Goal: Check status: Check status

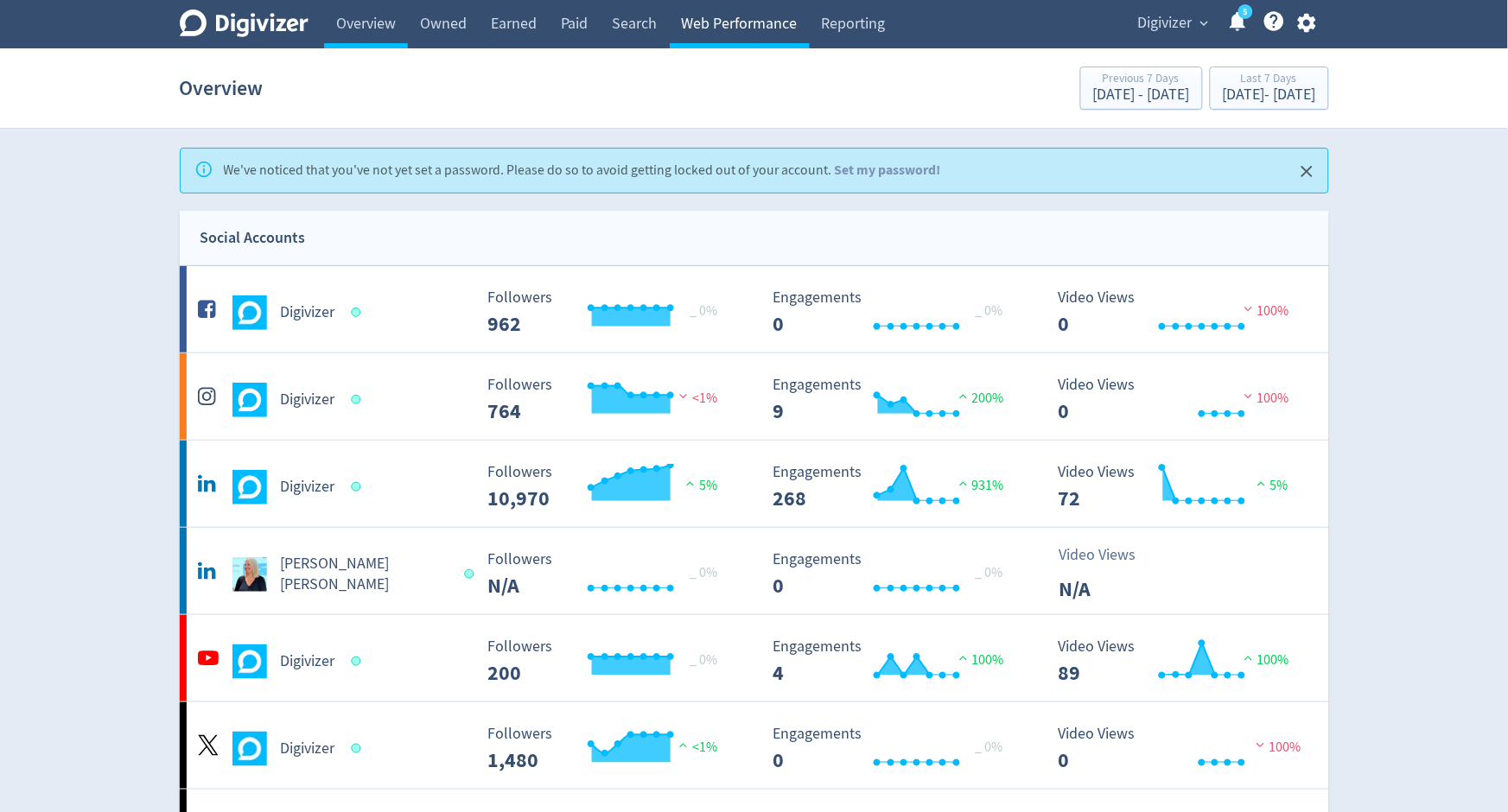
click at [716, 4] on link "Web Performance" at bounding box center [740, 24] width 140 height 48
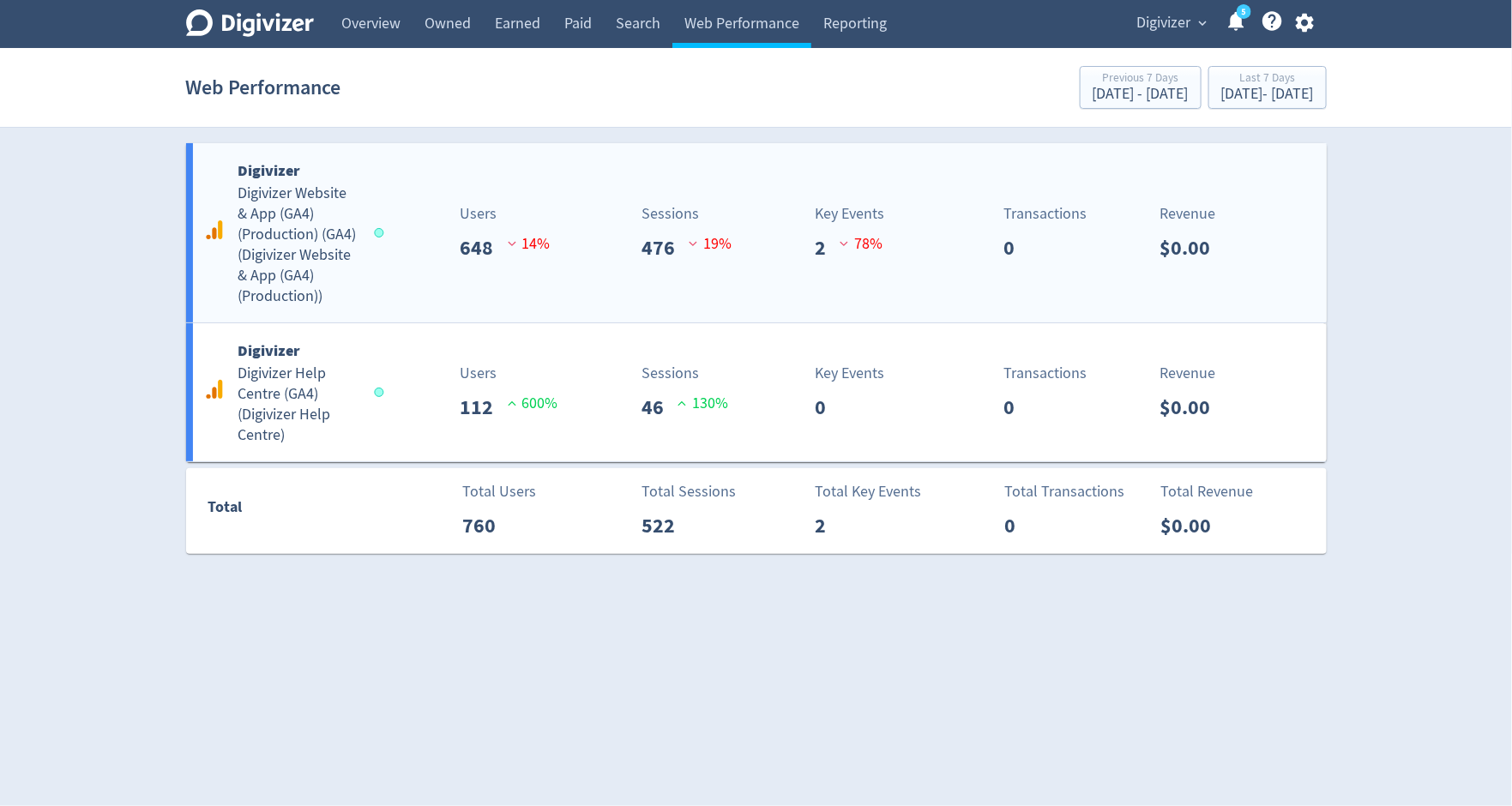
click at [304, 244] on h5 "Digivizer Website & App (GA4) (Production) (GA4) ( Digivizer Website & App (GA4…" at bounding box center [298, 245] width 120 height 124
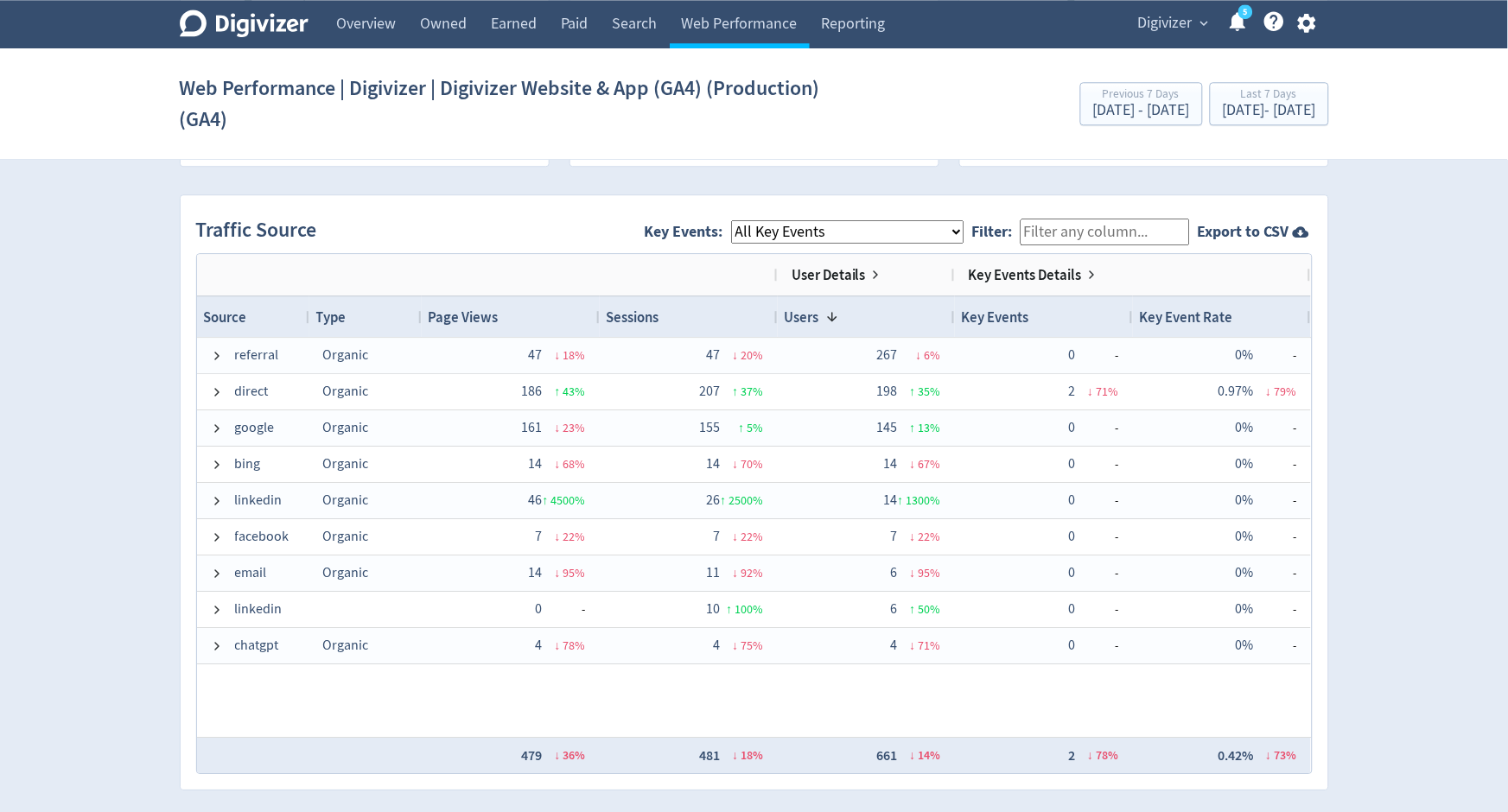
scroll to position [1067, 0]
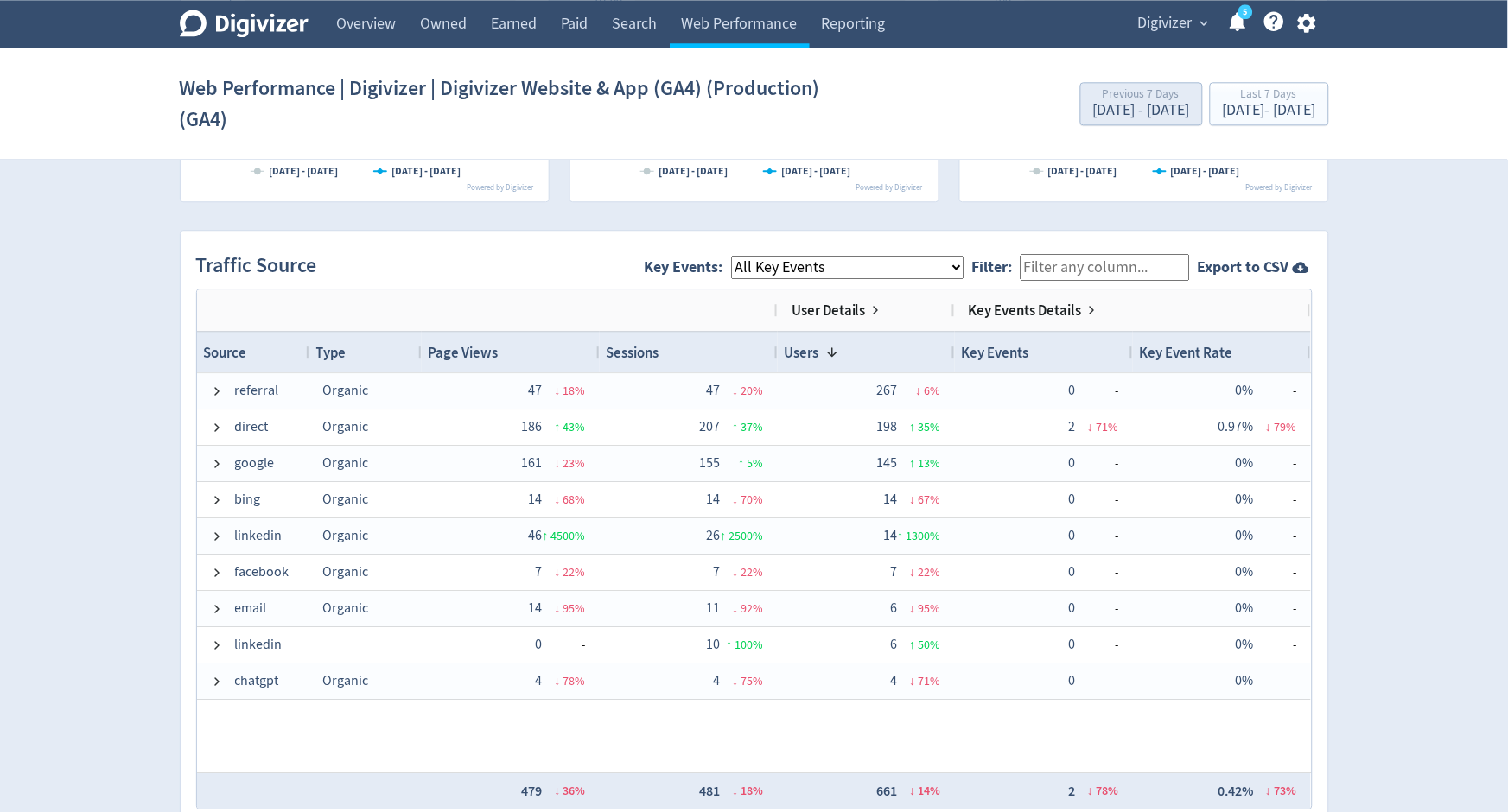
click at [1093, 96] on div "Previous 7 Days" at bounding box center [1141, 95] width 97 height 14
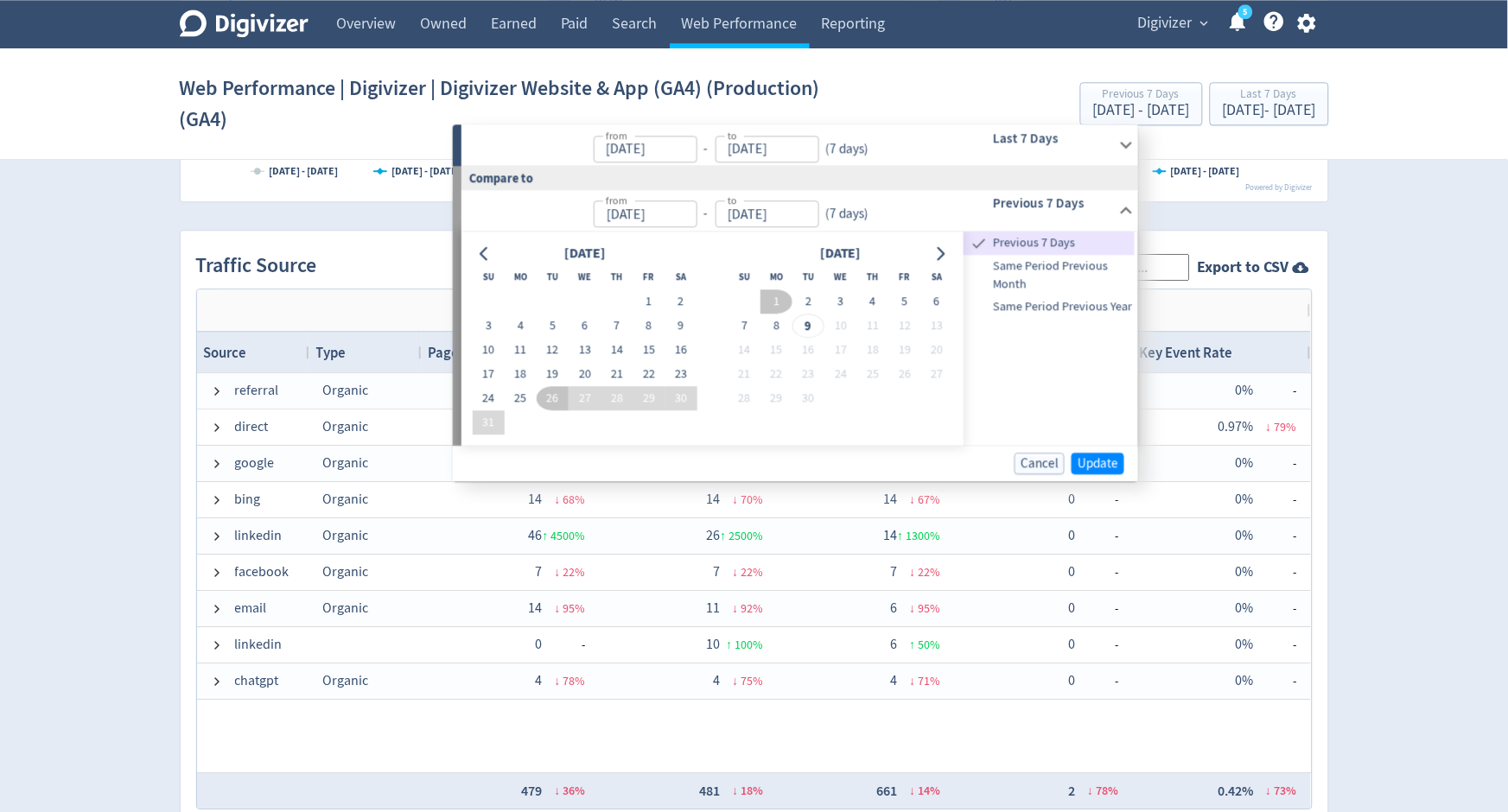
click at [613, 215] on input "[DATE]" at bounding box center [646, 214] width 104 height 27
click at [613, 227] on div "from [DATE] from - to [DATE] to ( 7 days )" at bounding box center [703, 210] width 482 height 40
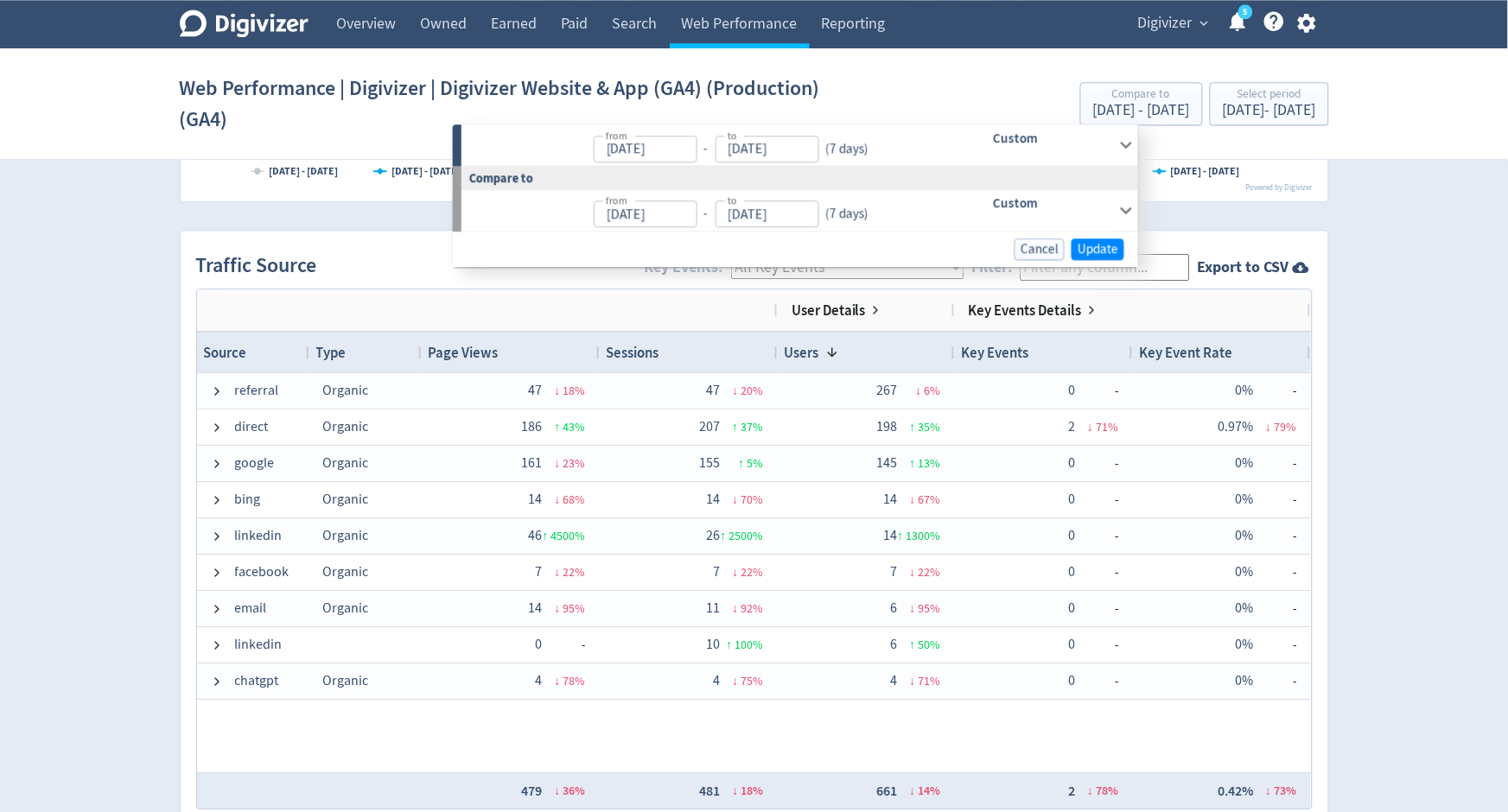
click at [640, 210] on input "[DATE]" at bounding box center [646, 214] width 104 height 27
click at [621, 209] on input "[DATE]" at bounding box center [646, 214] width 104 height 27
type input "[DATE]"
click at [776, 211] on input "[DATE]" at bounding box center [767, 214] width 104 height 27
click at [761, 210] on input "[DATE]" at bounding box center [767, 214] width 104 height 27
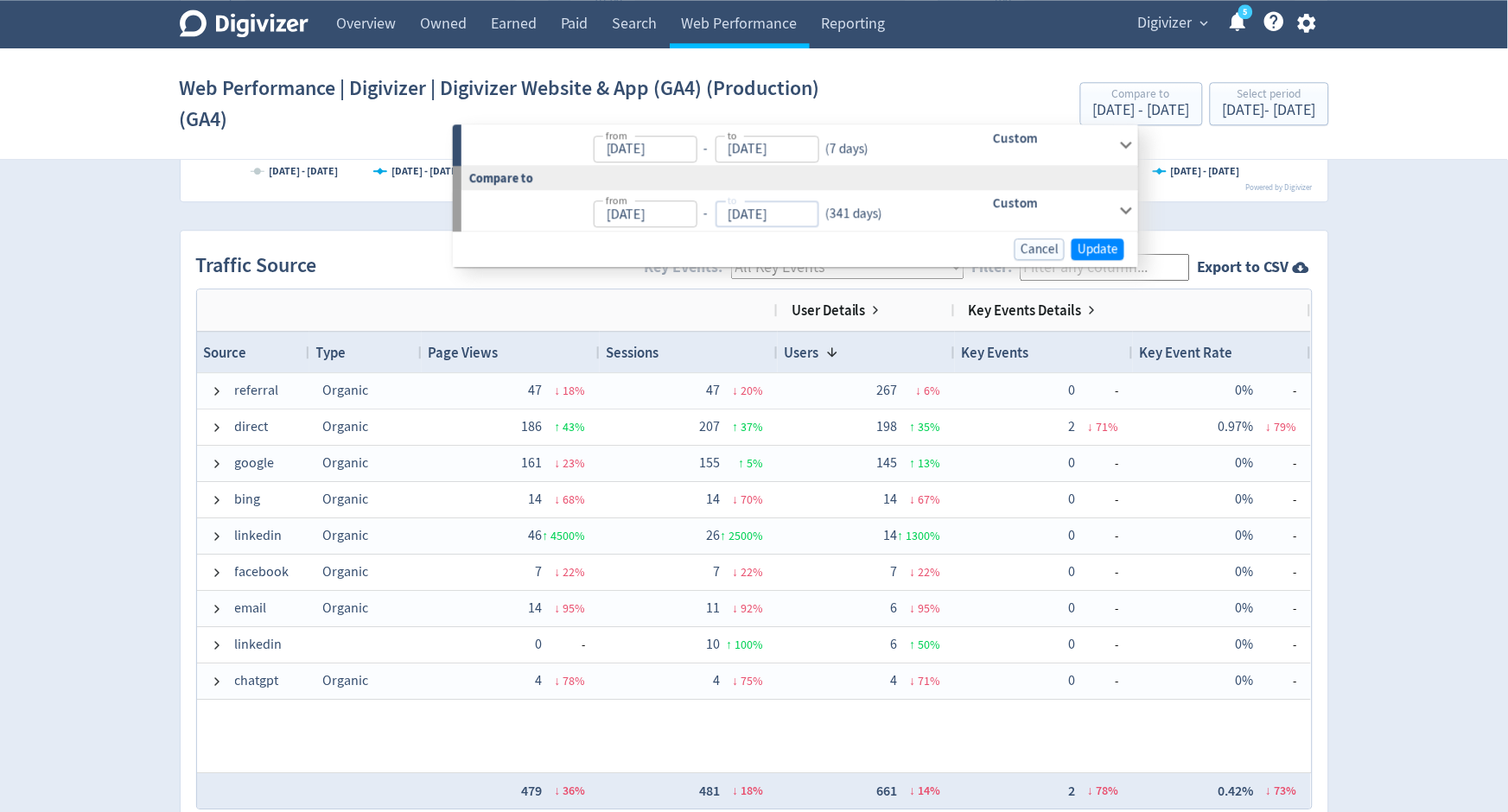
click at [735, 212] on input "[DATE]" at bounding box center [767, 214] width 104 height 27
click at [802, 212] on input "[DATE]" at bounding box center [767, 214] width 104 height 27
click at [809, 212] on input "[DATE]" at bounding box center [767, 214] width 104 height 27
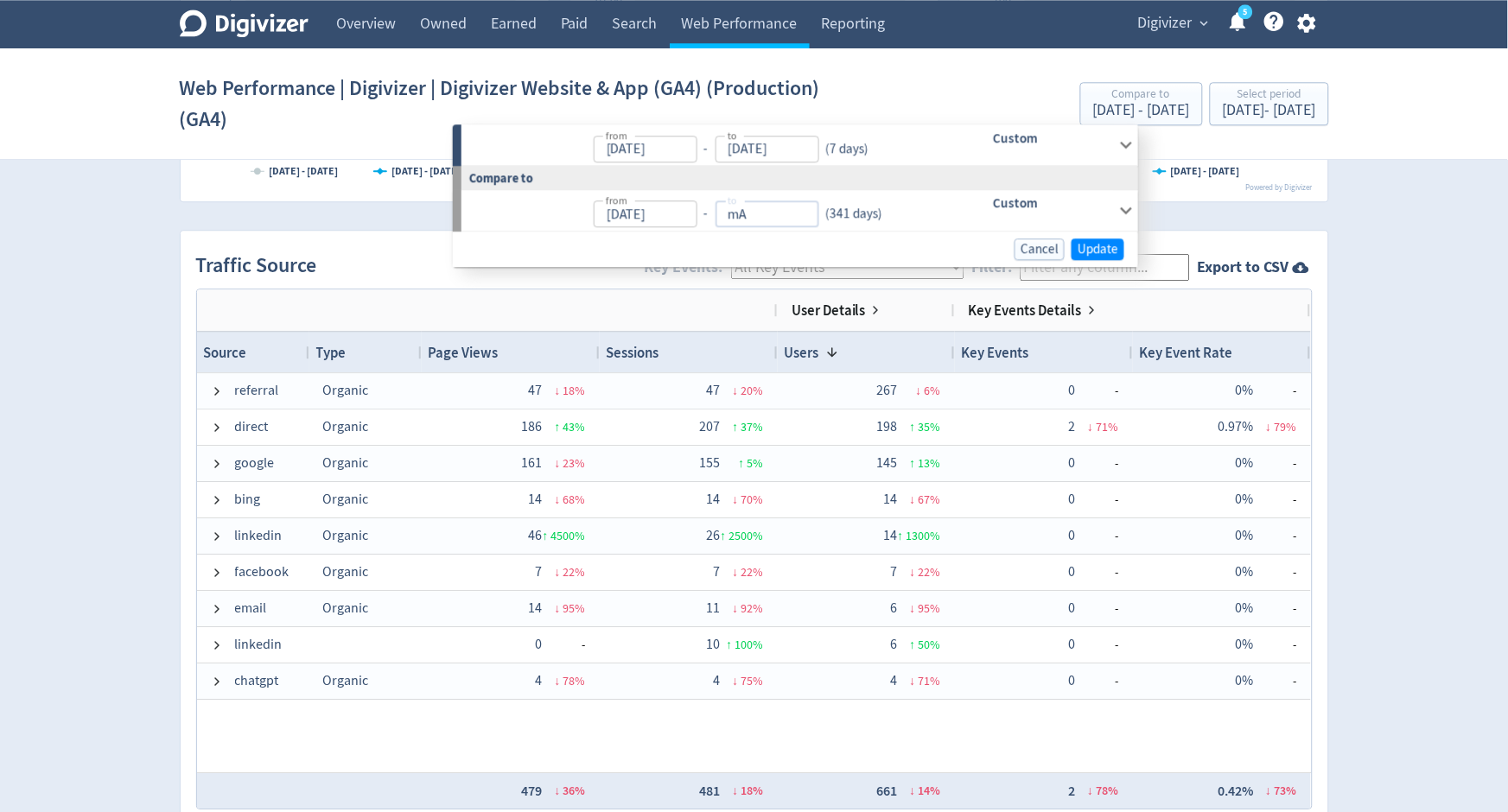
type input "m"
click at [739, 211] on input "from" at bounding box center [767, 214] width 104 height 27
click at [786, 216] on input "[DATE]" at bounding box center [767, 214] width 104 height 27
click at [734, 214] on input "[DATE]" at bounding box center [767, 214] width 104 height 27
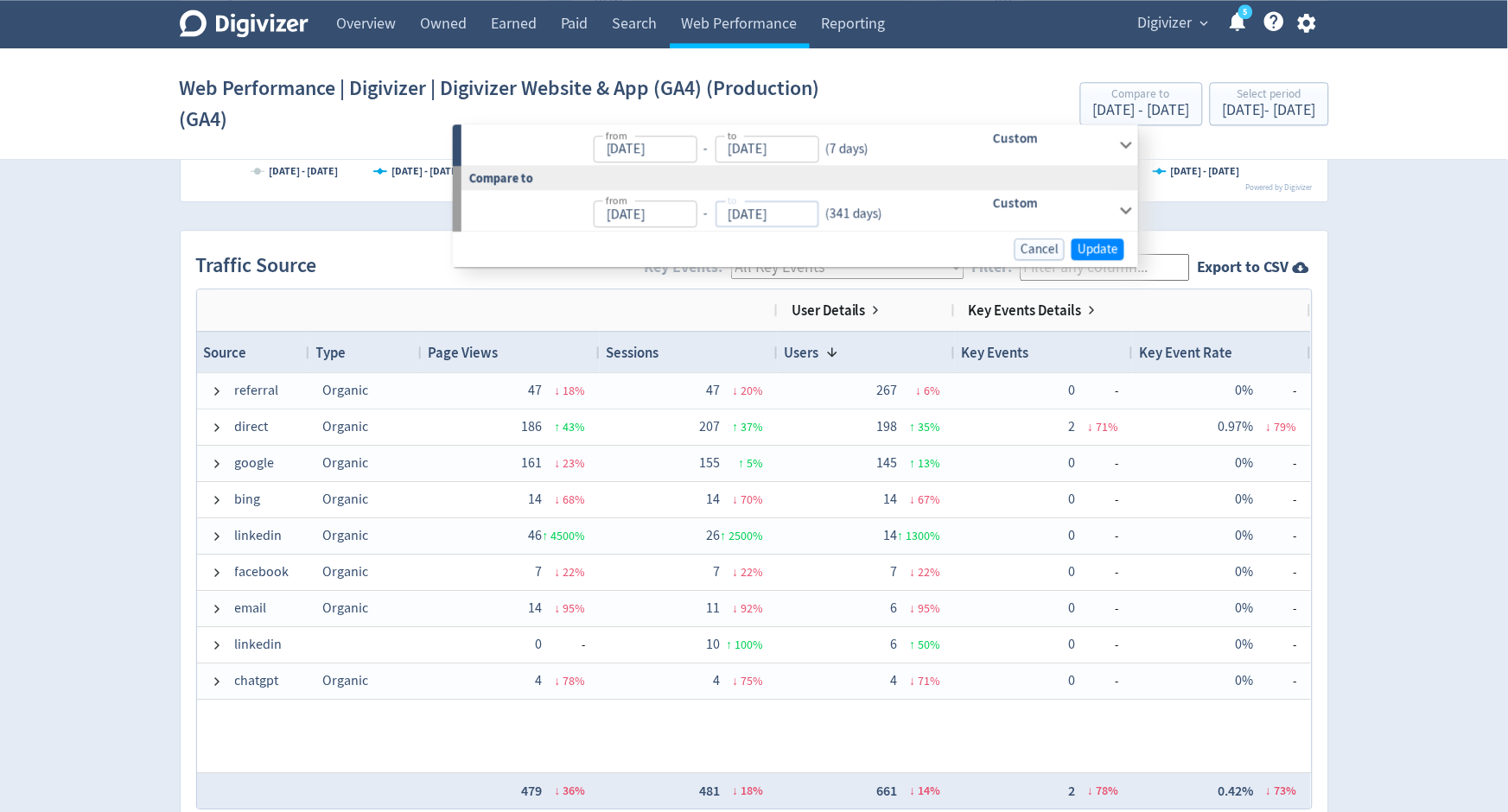
click at [734, 214] on input "[DATE]" at bounding box center [767, 214] width 104 height 27
click at [740, 214] on input "[DATE]" at bounding box center [767, 214] width 104 height 27
type input "[DATE]"
click at [845, 216] on div "( 341 days )" at bounding box center [851, 213] width 64 height 20
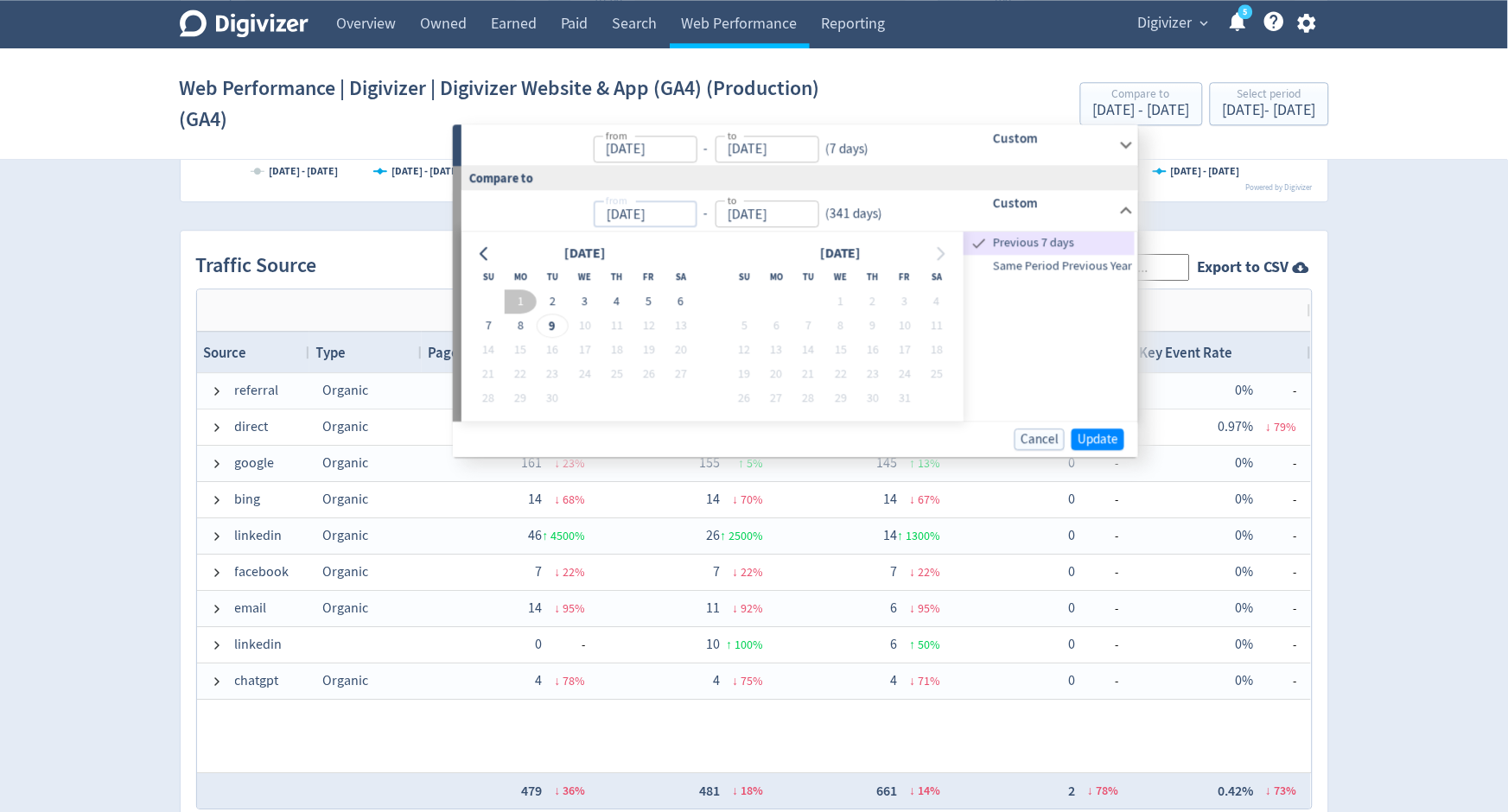
click at [637, 209] on input "[DATE]" at bounding box center [646, 214] width 104 height 27
click at [612, 210] on input "[DATE]" at bounding box center [646, 214] width 104 height 27
type input "[DATE]"
click at [896, 200] on div "from [DATE] from - to [DATE] to ( 341 days )" at bounding box center [703, 210] width 482 height 40
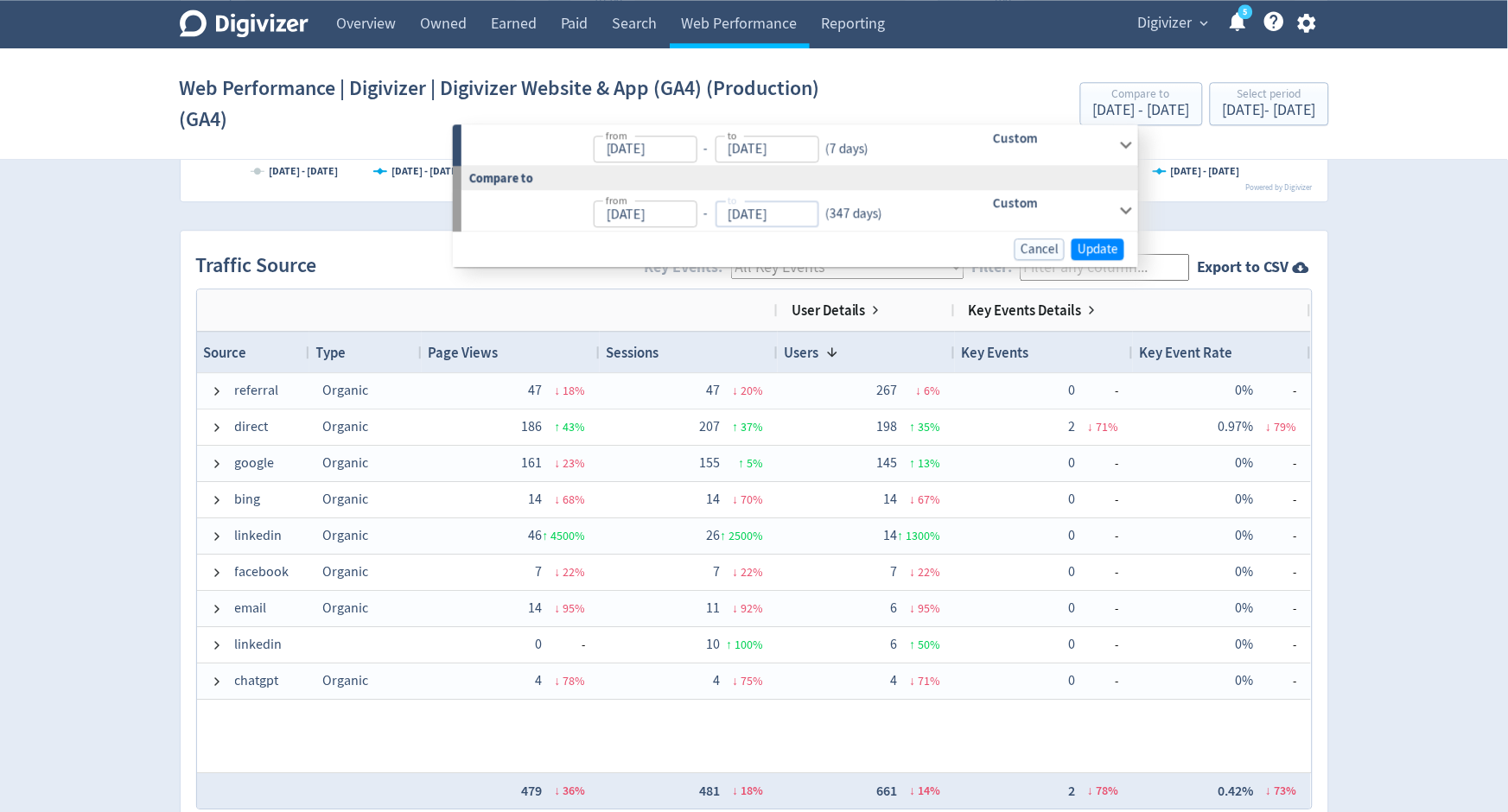
type input "[DATE]"
click at [792, 204] on input "[DATE]" at bounding box center [767, 214] width 104 height 27
type input "[DATE]"
click at [628, 145] on input "[DATE]" at bounding box center [646, 149] width 104 height 27
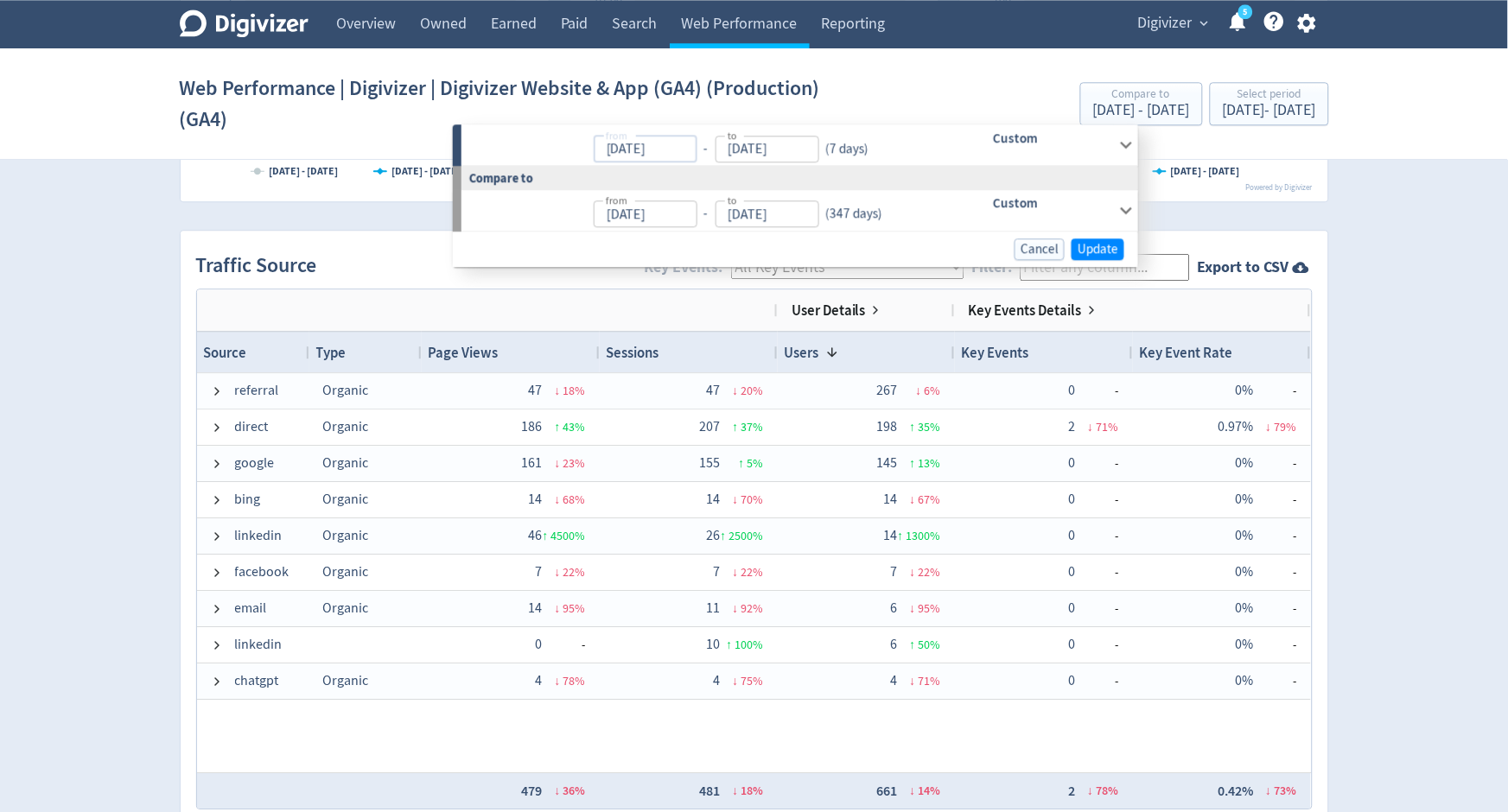
click at [630, 145] on input "[DATE]" at bounding box center [646, 149] width 104 height 27
click at [663, 145] on input "[DATE]" at bounding box center [646, 149] width 104 height 27
click at [619, 144] on input "[DATE]" at bounding box center [646, 149] width 104 height 27
type input "[DATE]"
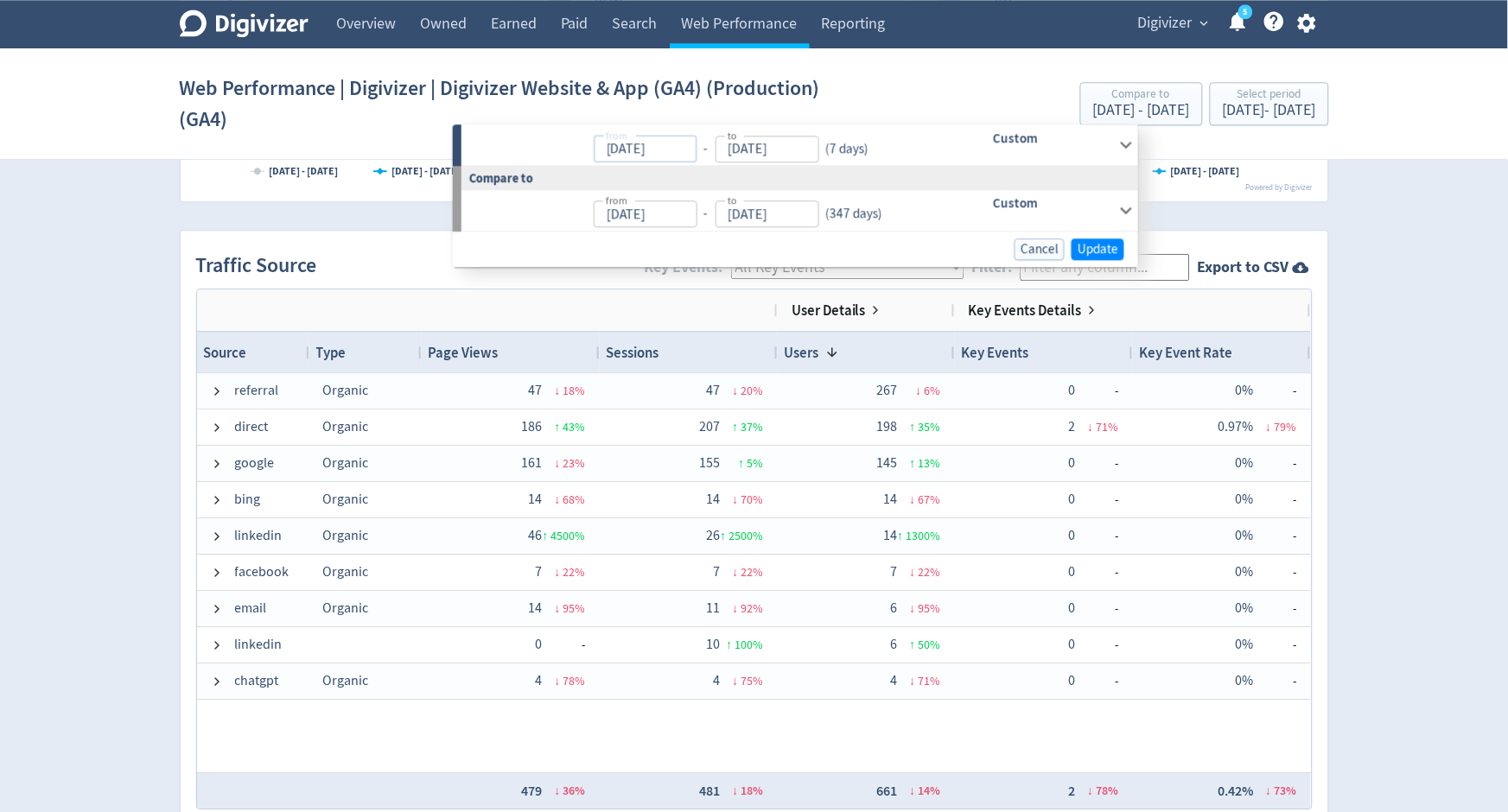
type input "[DATE]"
click at [717, 135] on div "to [DATE] to" at bounding box center [767, 149] width 104 height 27
click at [767, 146] on input "[DATE]" at bounding box center [759, 149] width 104 height 27
click at [725, 145] on input "[DATE]" at bounding box center [759, 149] width 104 height 27
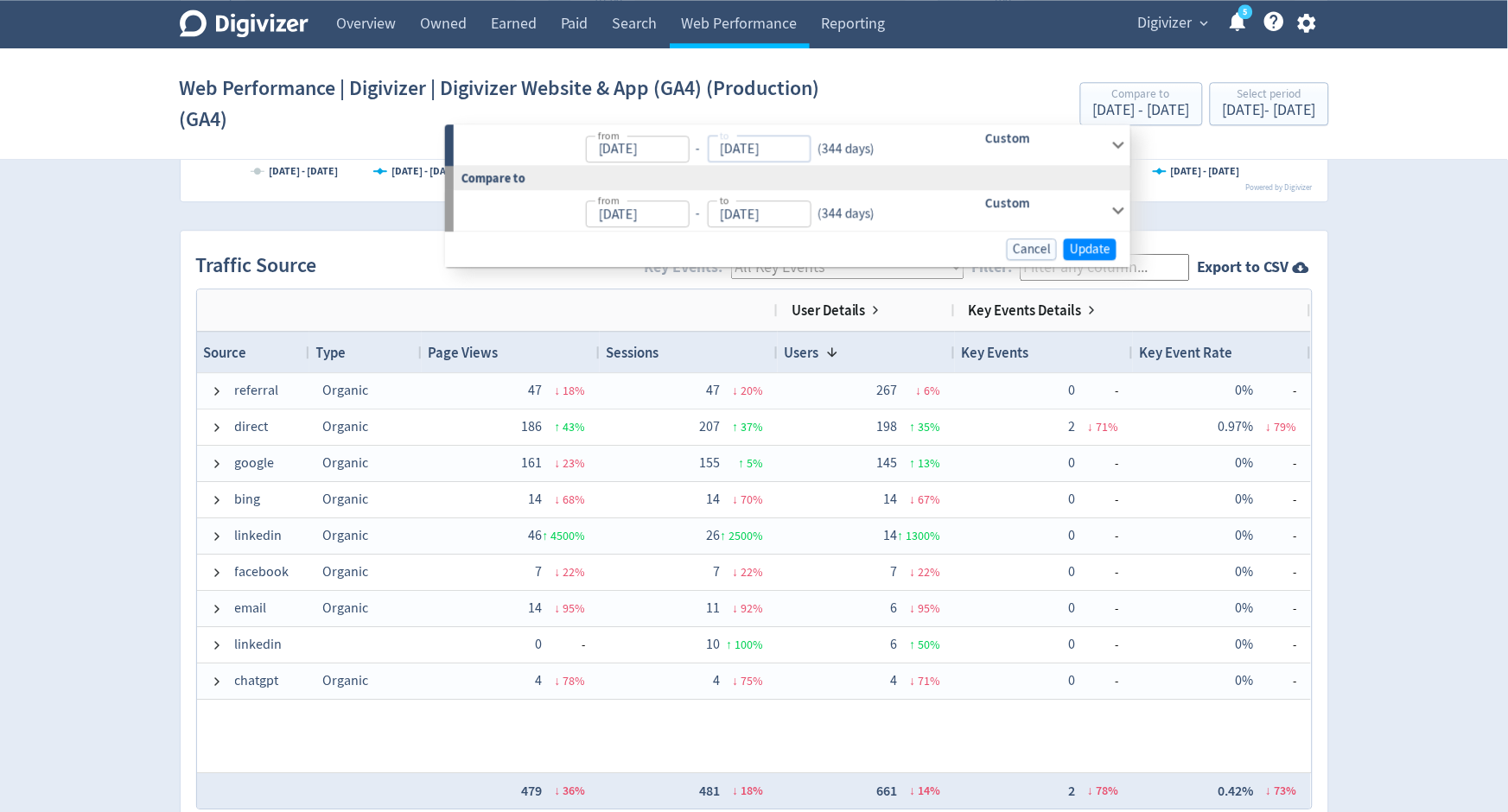
type input "[DATE]"
click at [923, 154] on div "from [DATE] from - to [DATE] to ( 344 days )" at bounding box center [695, 144] width 482 height 40
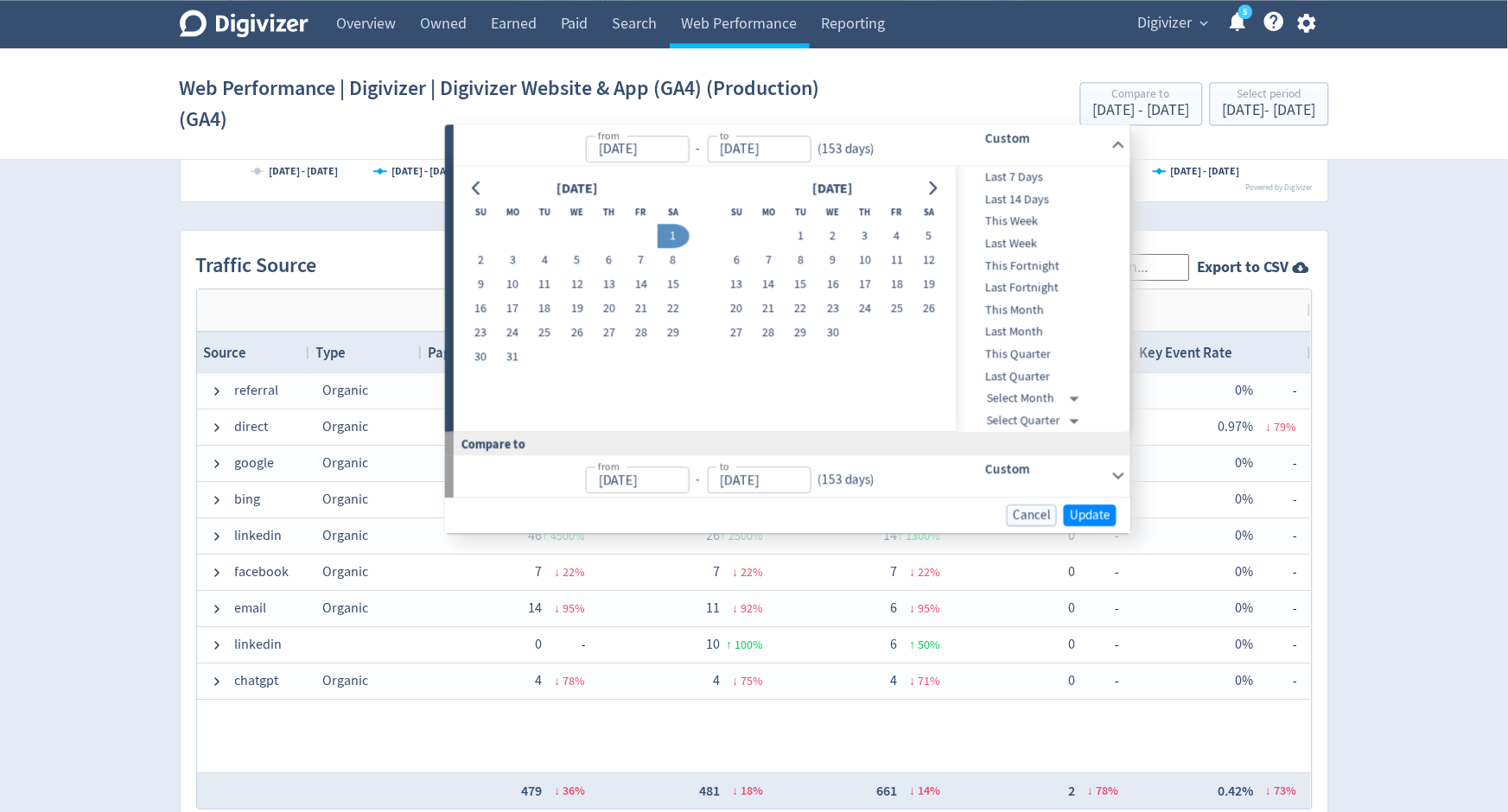
click at [899, 143] on div "from [DATE] from - to [DATE] to ( 153 days )" at bounding box center [695, 144] width 482 height 40
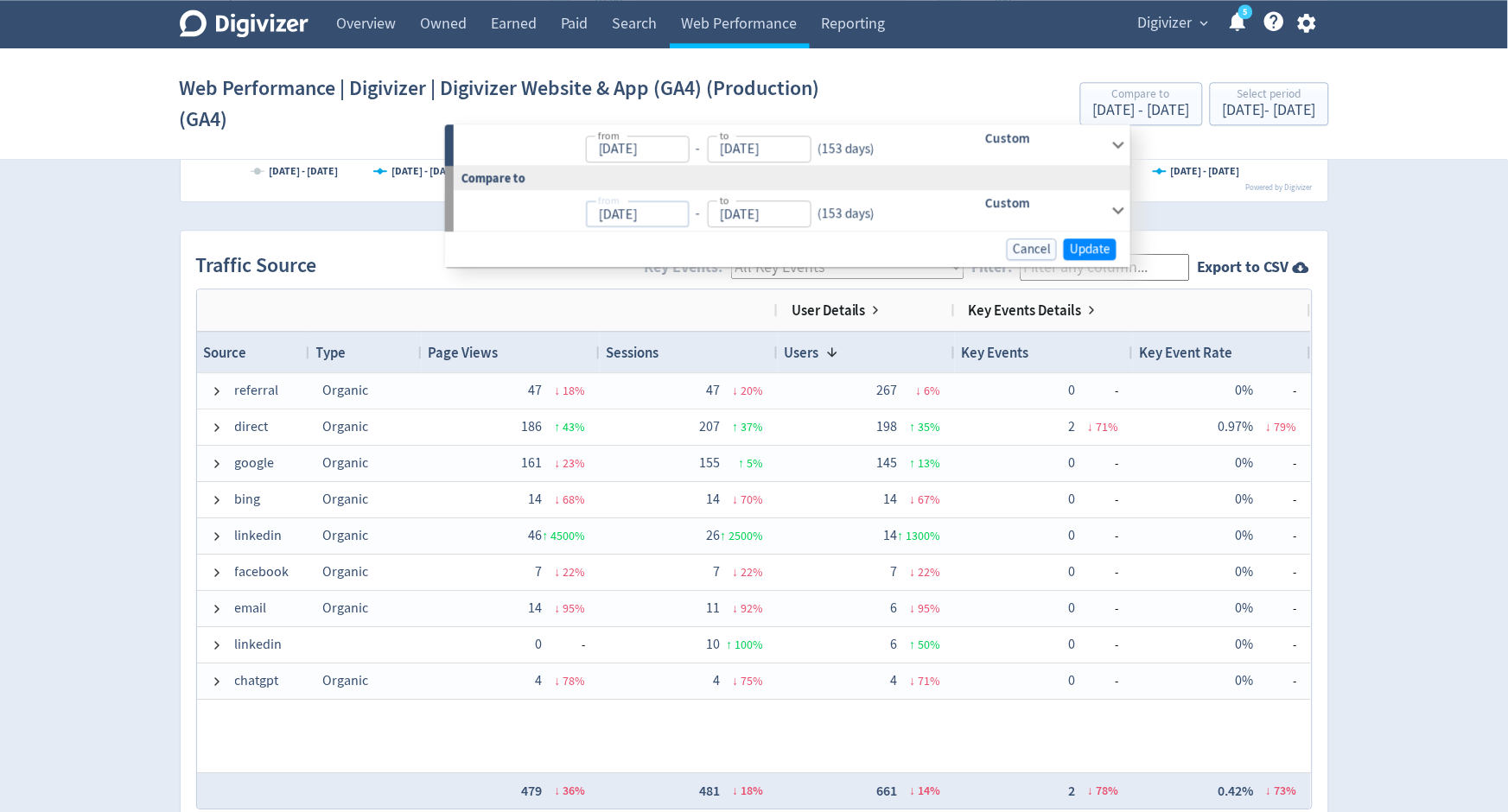
click at [667, 212] on input "[DATE]" at bounding box center [637, 214] width 104 height 27
click at [623, 209] on input "[DATE]" at bounding box center [637, 214] width 104 height 27
click at [663, 211] on input "[DATE]" at bounding box center [637, 214] width 104 height 27
type input "[DATE]"
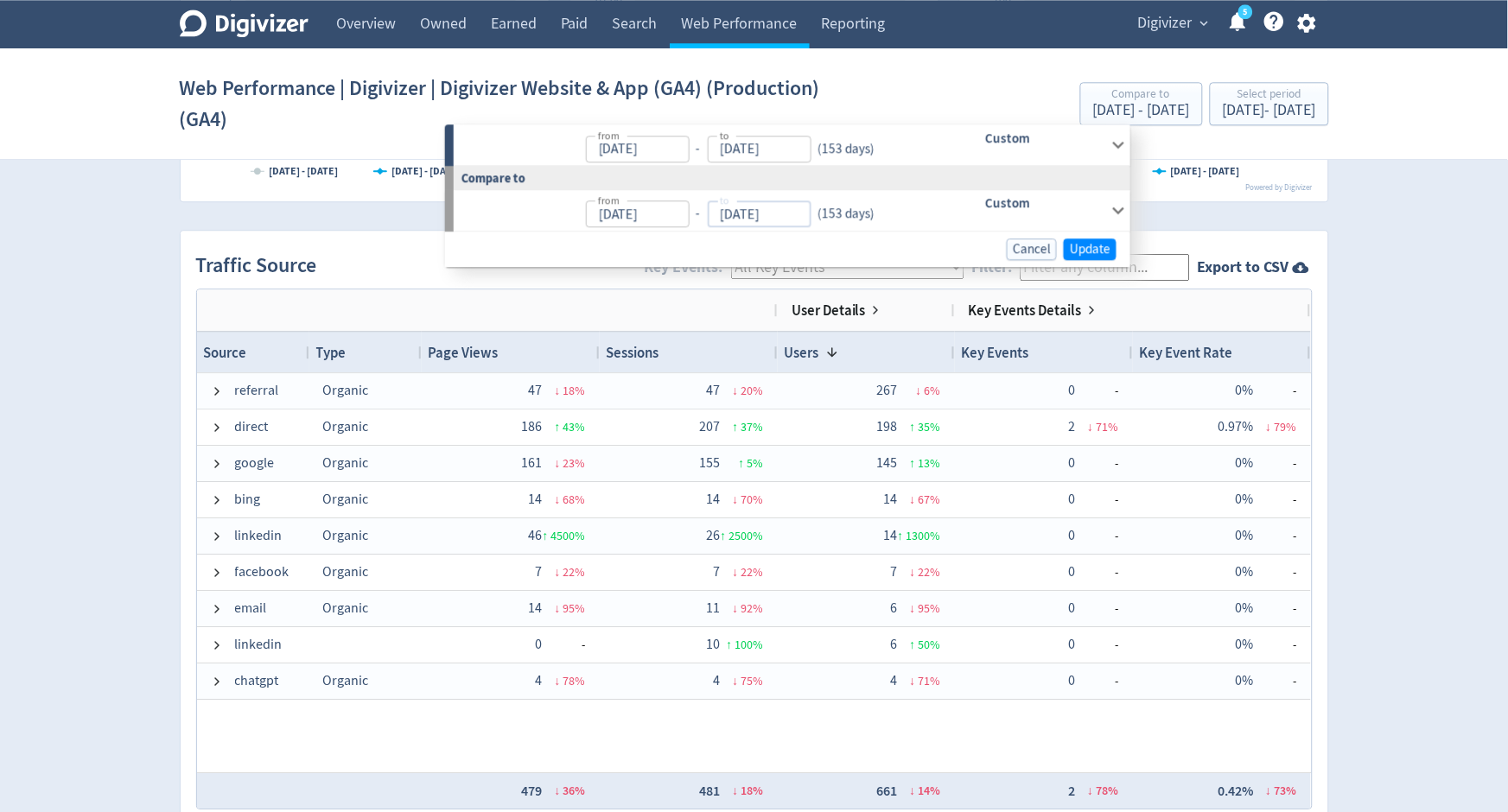
click at [764, 218] on input "[DATE]" at bounding box center [759, 214] width 104 height 27
type input "[DATE]"
click at [624, 211] on input "[DATE]" at bounding box center [637, 214] width 104 height 27
click at [606, 211] on input "[DATE]" at bounding box center [637, 214] width 104 height 27
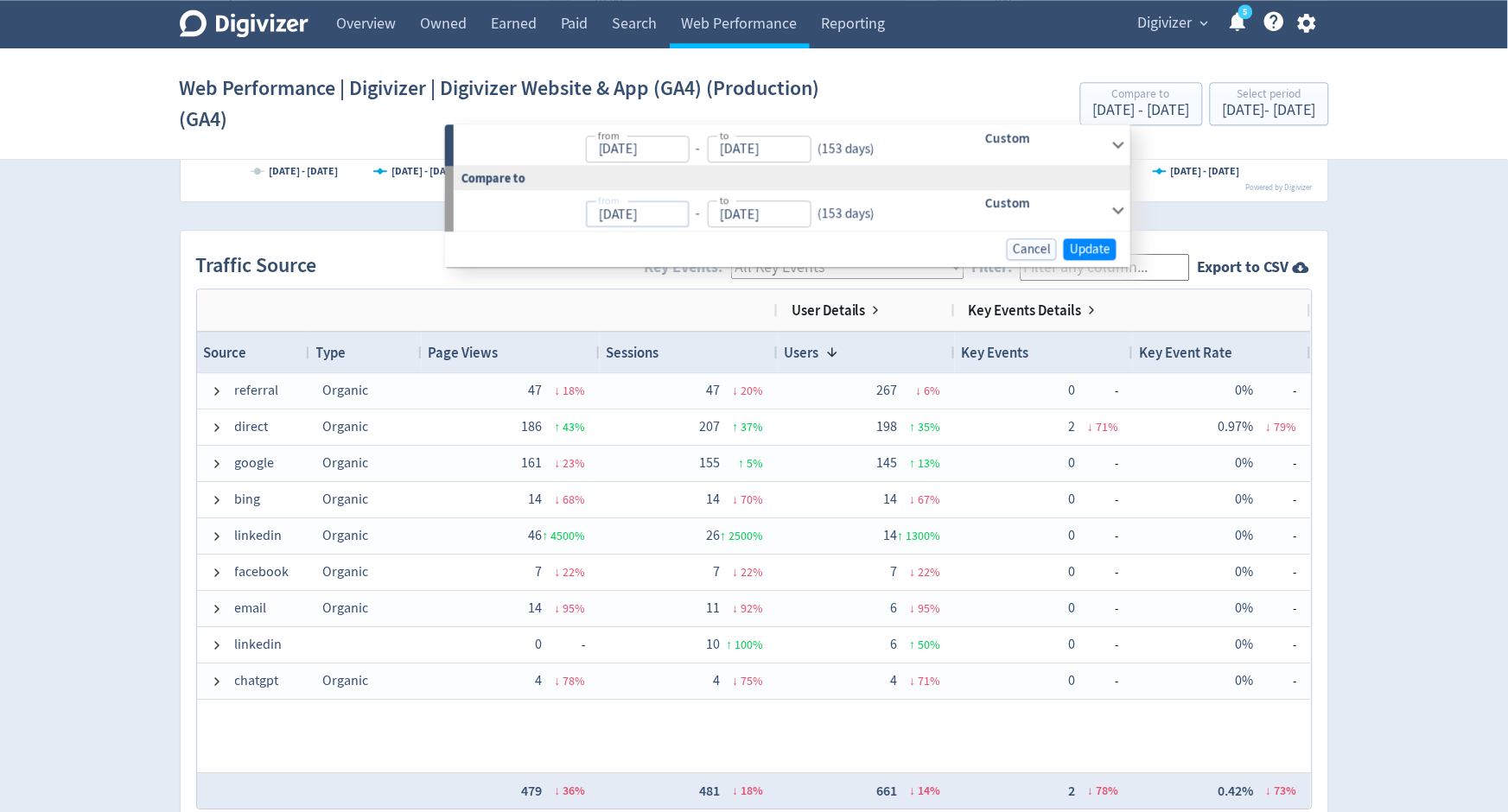
type input "[DATE]"
click at [711, 198] on p "from [DATE] from - to [DATE] to ( 153 days )" at bounding box center [671, 210] width 411 height 35
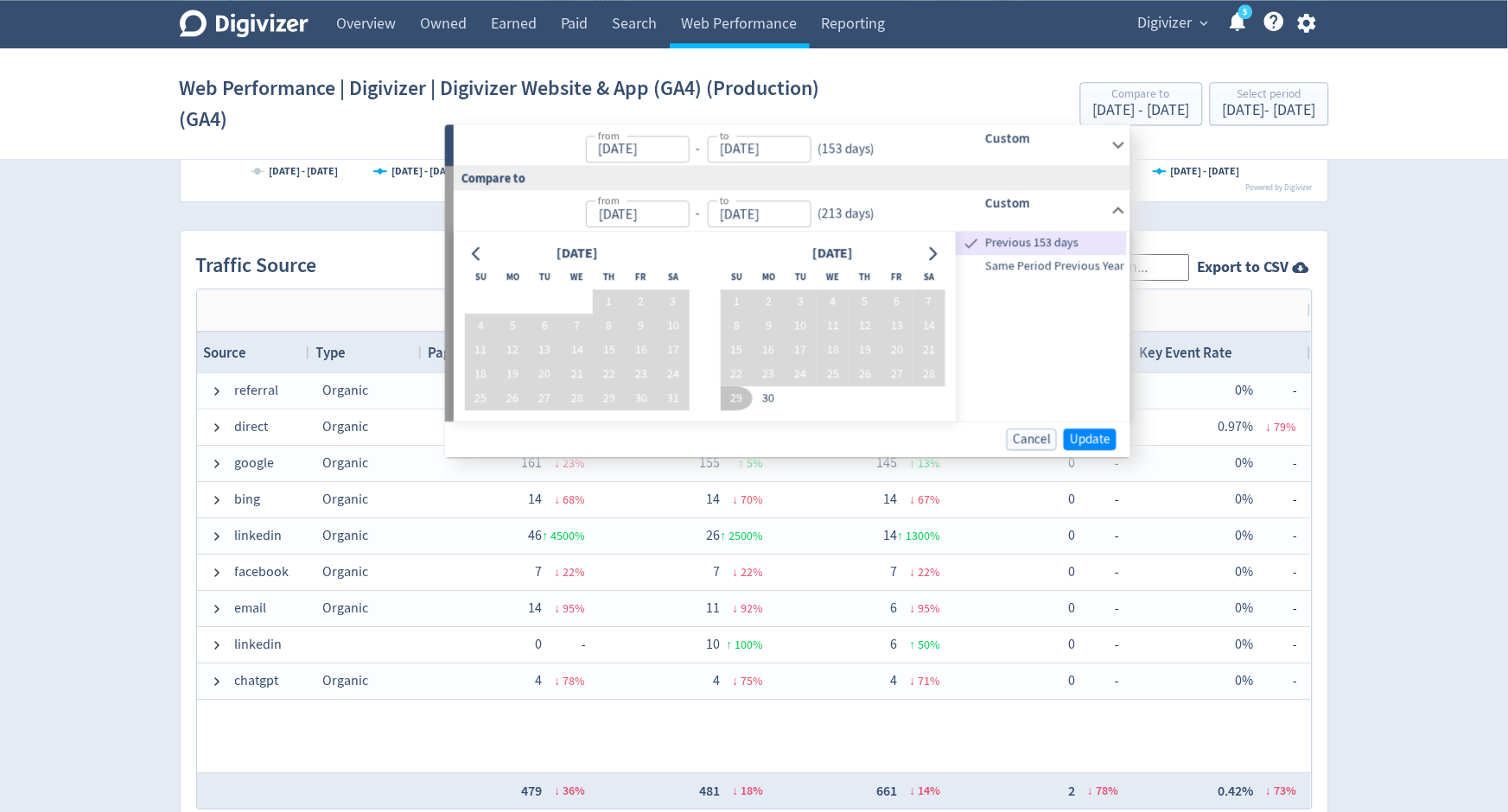
click at [762, 218] on input "[DATE]" at bounding box center [759, 214] width 104 height 27
click at [742, 210] on input "[DATE]" at bounding box center [759, 214] width 104 height 27
click at [748, 211] on input "[DATE]" at bounding box center [759, 214] width 104 height 27
click at [728, 216] on input "[DATE]" at bounding box center [759, 214] width 104 height 27
click at [804, 224] on input "[DATE]" at bounding box center [759, 214] width 104 height 27
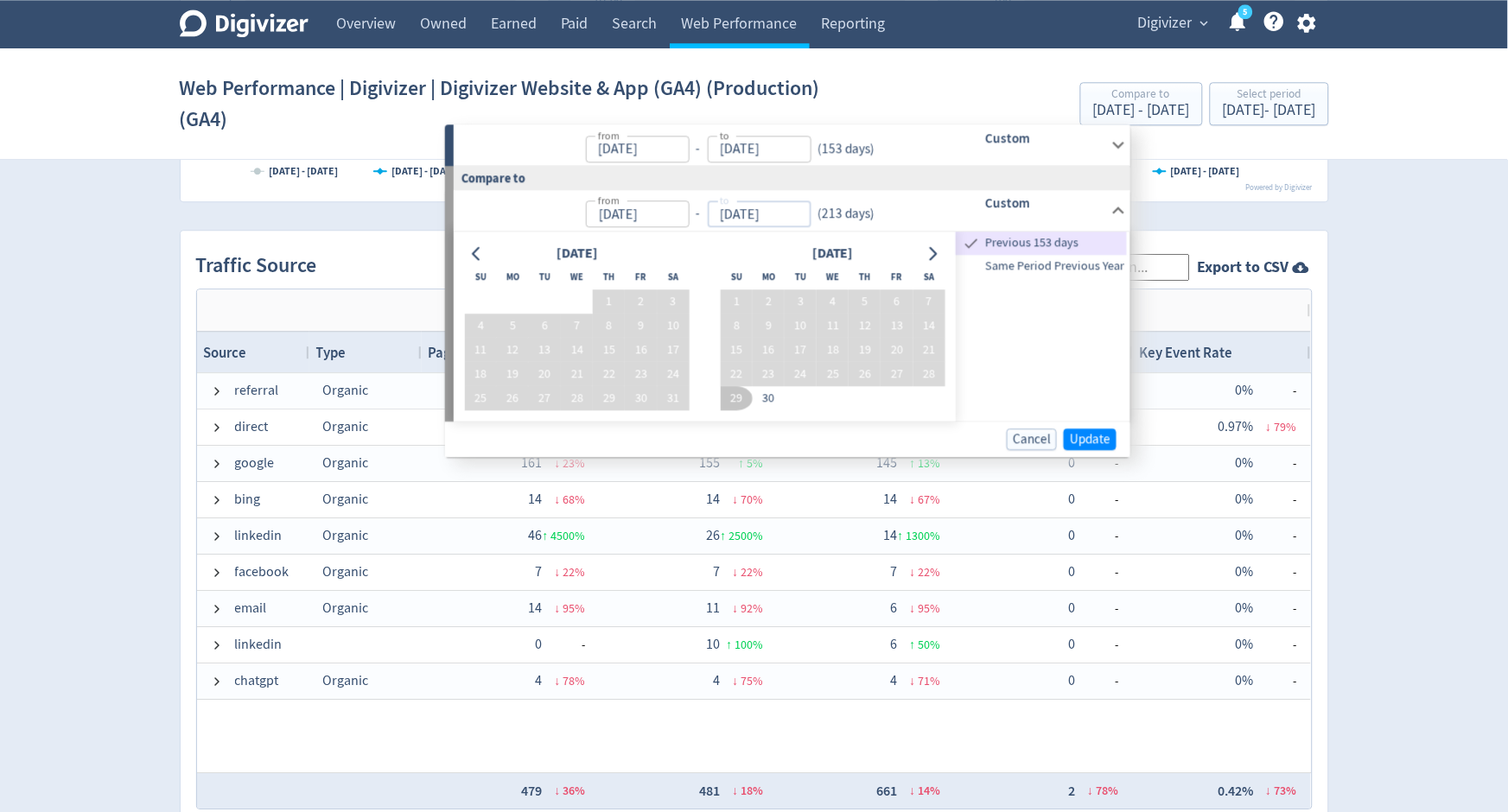
click at [727, 210] on input "[DATE]" at bounding box center [759, 214] width 104 height 27
type input "[DATE]"
click at [901, 213] on div "from [DATE] from - to [DATE] to ( 213 days )" at bounding box center [695, 210] width 482 height 40
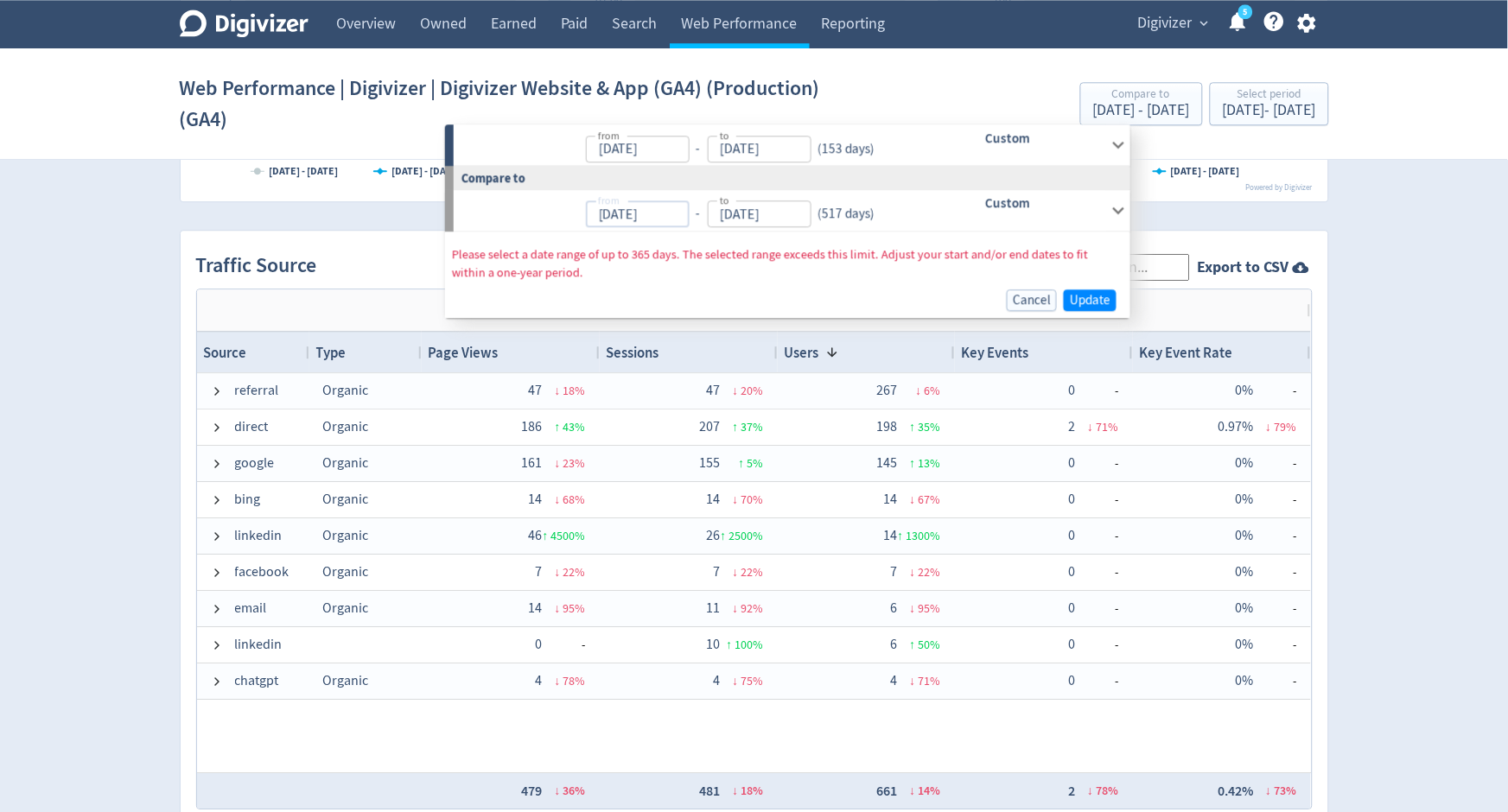
click at [681, 215] on input "[DATE]" at bounding box center [637, 214] width 104 height 27
type input "[DATE]"
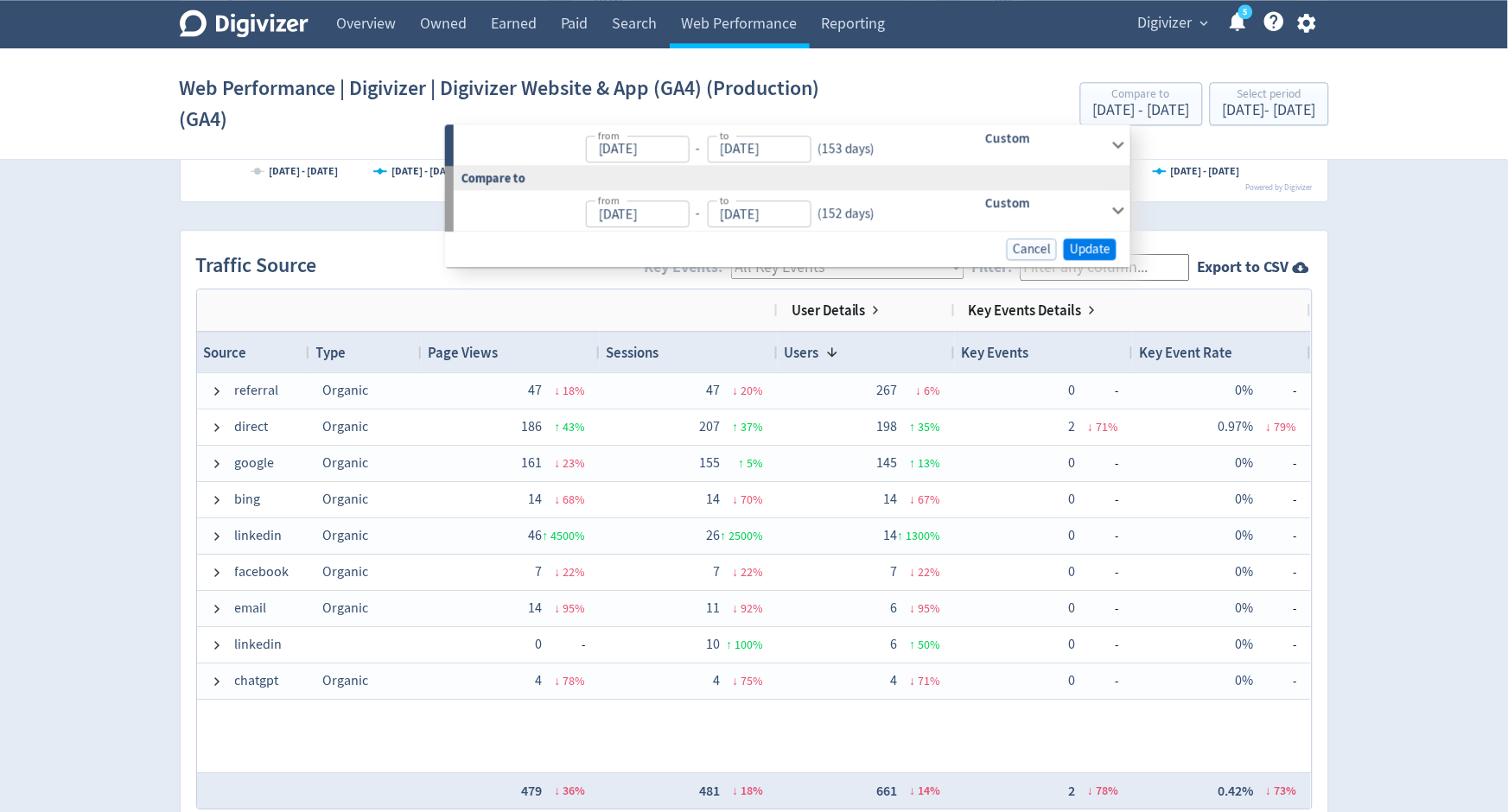
click at [1099, 249] on span "Update" at bounding box center [1089, 249] width 40 height 13
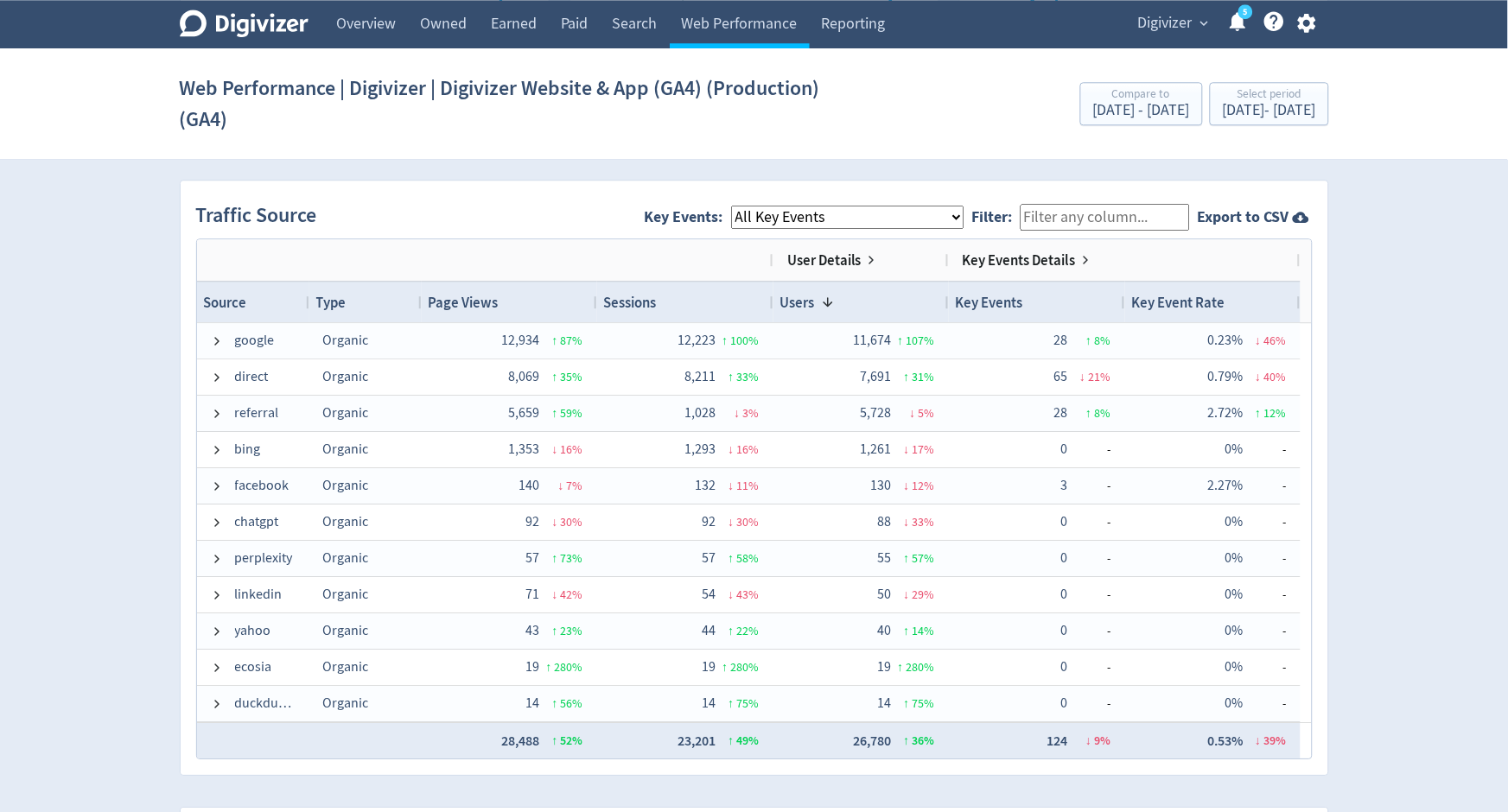
scroll to position [1113, 0]
